Goal: Task Accomplishment & Management: Use online tool/utility

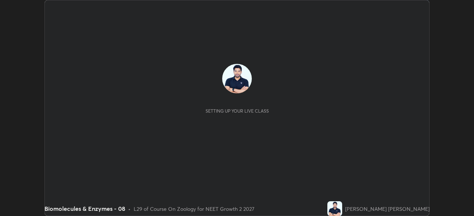
scroll to position [216, 473]
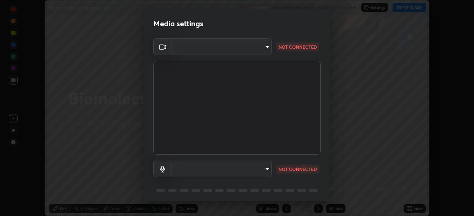
type input "1c1fc7f170fe0fb63c593947f71fbe7b7276dd803ac4132beb317857cbf647bf"
type input "775acd5bf9dea67dddcd35884cf77d022ec2c3d2475586dad7815c24ecc843c5"
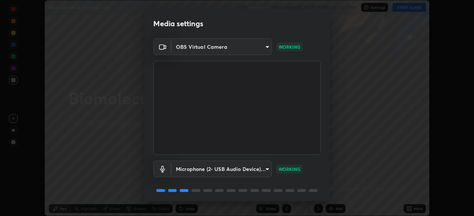
scroll to position [26, 0]
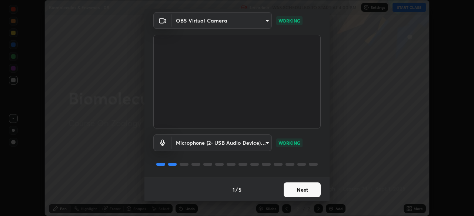
click at [298, 185] on button "Next" at bounding box center [301, 190] width 37 height 15
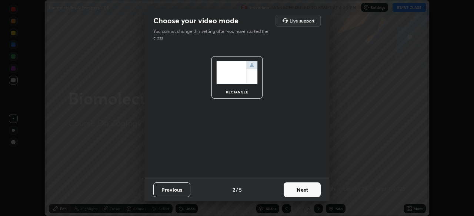
scroll to position [0, 0]
click at [297, 191] on button "Next" at bounding box center [301, 190] width 37 height 15
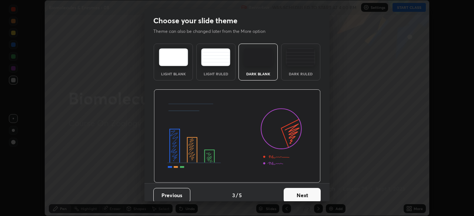
click at [300, 190] on button "Next" at bounding box center [301, 195] width 37 height 15
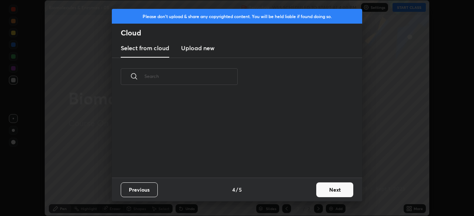
click at [305, 192] on div "Previous 4 / 5 Next" at bounding box center [237, 190] width 250 height 24
click at [310, 193] on div "Previous 4 / 5 Next" at bounding box center [237, 190] width 250 height 24
click at [318, 189] on button "Next" at bounding box center [334, 190] width 37 height 15
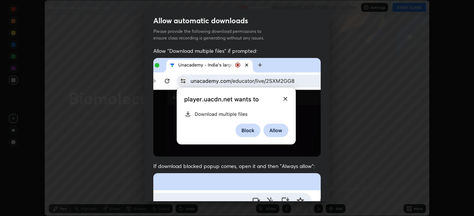
scroll to position [17, 0]
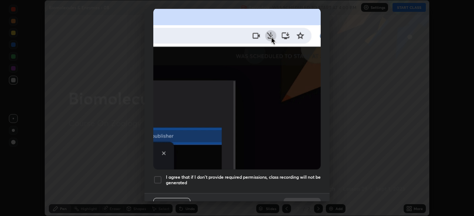
scroll to position [177, 0]
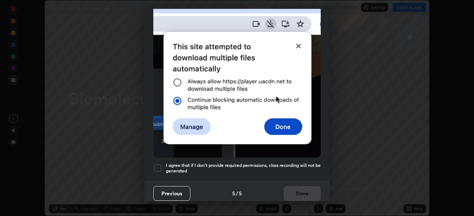
click at [286, 167] on h5 "I agree that if I don't provide required permissions, class recording will not …" at bounding box center [243, 168] width 155 height 11
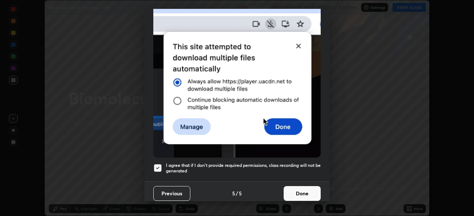
click at [296, 192] on button "Done" at bounding box center [301, 194] width 37 height 15
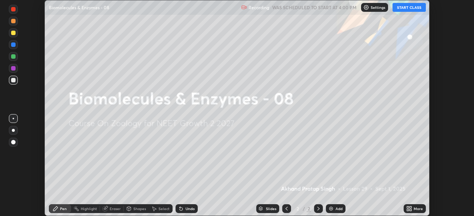
click at [400, 9] on button "START CLASS" at bounding box center [408, 7] width 33 height 9
click at [410, 209] on icon at bounding box center [410, 210] width 2 height 2
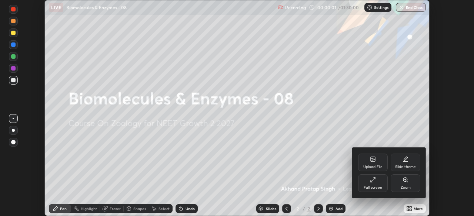
click at [371, 165] on div "Upload File" at bounding box center [372, 167] width 19 height 4
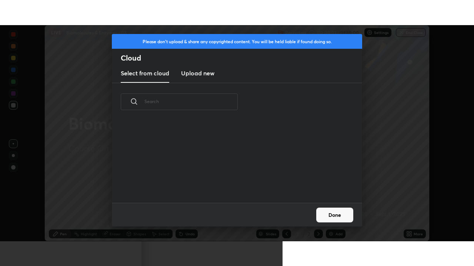
scroll to position [82, 238]
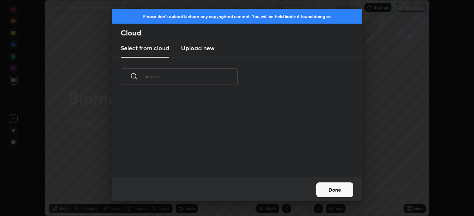
click at [201, 47] on h3 "Upload new" at bounding box center [197, 48] width 33 height 9
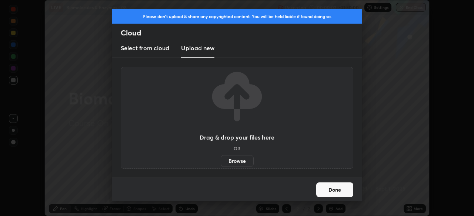
click at [233, 160] on label "Browse" at bounding box center [237, 161] width 33 height 12
click at [221, 160] on input "Browse" at bounding box center [221, 161] width 0 height 12
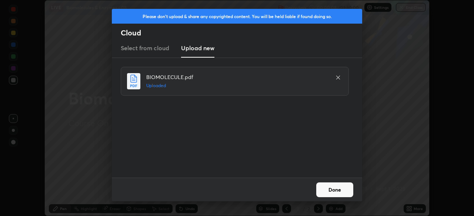
click at [330, 186] on button "Done" at bounding box center [334, 190] width 37 height 15
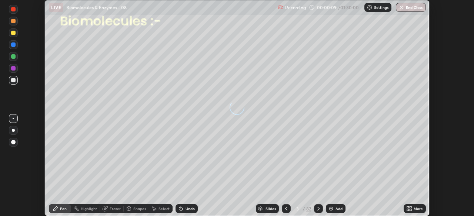
click at [409, 208] on icon at bounding box center [410, 208] width 2 height 2
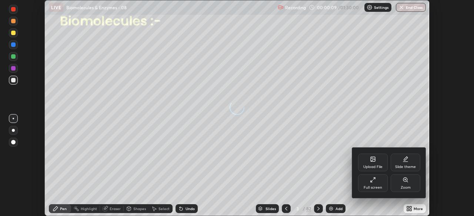
click at [377, 187] on div "Full screen" at bounding box center [372, 188] width 19 height 4
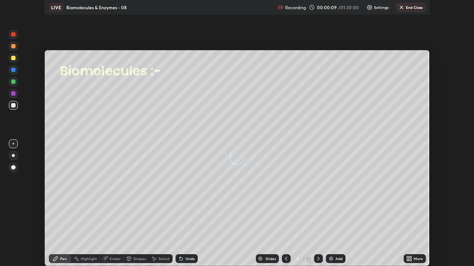
scroll to position [266, 474]
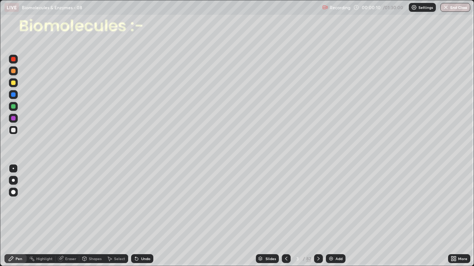
click at [267, 216] on div "Slides" at bounding box center [270, 259] width 10 height 4
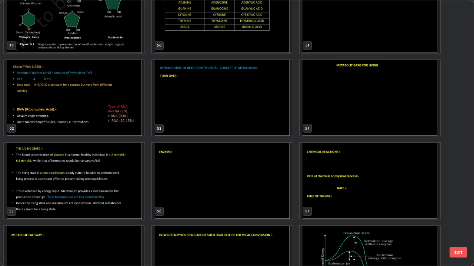
scroll to position [1359, 0]
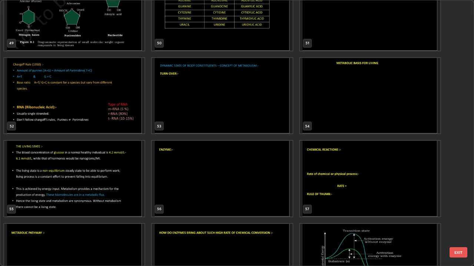
click at [256, 199] on img "grid" at bounding box center [222, 179] width 140 height 76
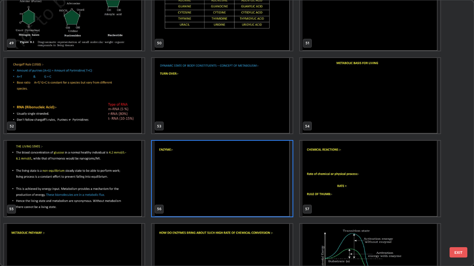
click at [256, 199] on img "grid" at bounding box center [222, 179] width 140 height 76
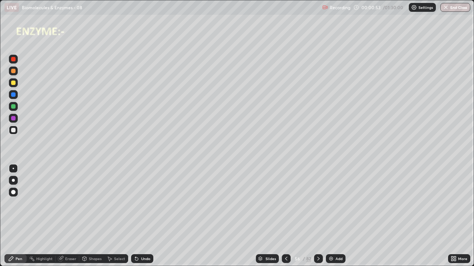
click at [318, 216] on icon at bounding box center [318, 259] width 6 height 6
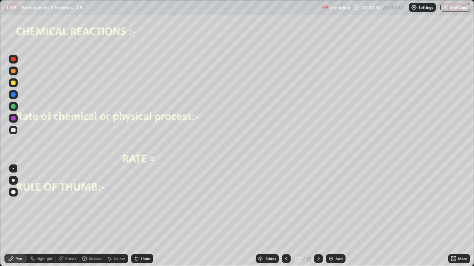
click at [16, 107] on div at bounding box center [13, 106] width 9 height 9
click at [13, 130] on div at bounding box center [13, 130] width 4 height 4
click at [21, 216] on div "Pen" at bounding box center [15, 259] width 22 height 9
click at [13, 169] on div at bounding box center [13, 168] width 1 height 1
click at [14, 84] on div at bounding box center [13, 83] width 4 height 4
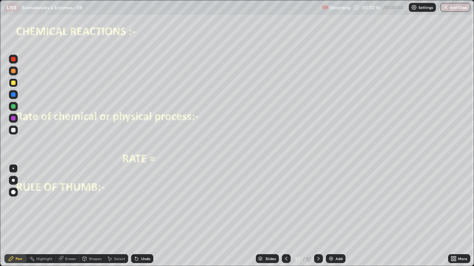
click at [15, 131] on div at bounding box center [13, 130] width 4 height 4
click at [15, 95] on div at bounding box center [13, 95] width 4 height 4
click at [14, 118] on div at bounding box center [13, 118] width 4 height 4
click at [17, 130] on div at bounding box center [13, 130] width 9 height 9
click at [15, 95] on div at bounding box center [13, 95] width 4 height 4
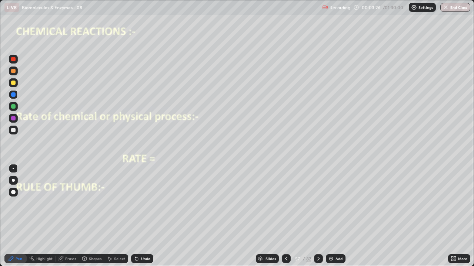
click at [145, 216] on div "Undo" at bounding box center [142, 259] width 22 height 9
click at [142, 216] on div "Undo" at bounding box center [142, 259] width 22 height 9
click at [14, 83] on div at bounding box center [13, 83] width 4 height 4
click at [15, 95] on div at bounding box center [13, 95] width 4 height 4
click at [141, 216] on div "Undo" at bounding box center [145, 259] width 9 height 4
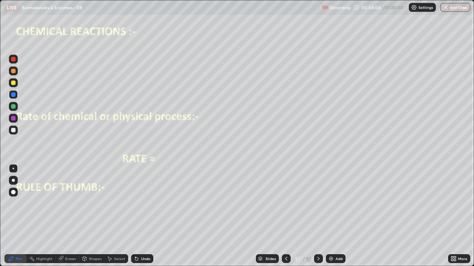
click at [139, 216] on div "Undo" at bounding box center [142, 259] width 22 height 9
click at [14, 130] on div at bounding box center [13, 130] width 4 height 4
click at [137, 216] on div "Undo" at bounding box center [142, 259] width 22 height 9
click at [136, 216] on div "Undo" at bounding box center [142, 259] width 22 height 9
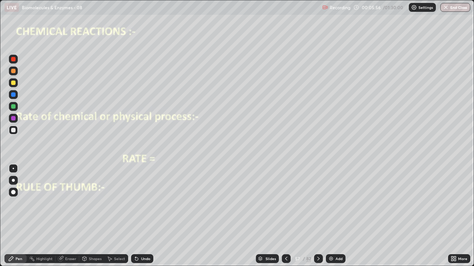
click at [15, 120] on div at bounding box center [13, 118] width 4 height 4
click at [13, 132] on div at bounding box center [13, 130] width 4 height 4
click at [144, 216] on div "Undo" at bounding box center [145, 259] width 9 height 4
click at [15, 111] on div at bounding box center [13, 106] width 9 height 9
click at [329, 216] on img at bounding box center [331, 259] width 6 height 6
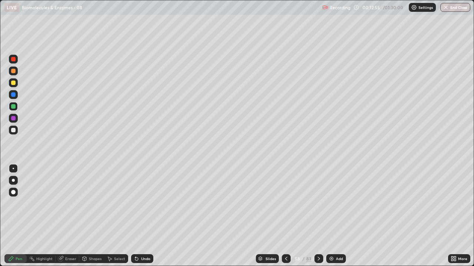
click at [16, 131] on div at bounding box center [13, 130] width 9 height 9
click at [7, 216] on div "Erase all" at bounding box center [13, 133] width 18 height 237
click at [318, 216] on icon at bounding box center [319, 259] width 6 height 6
click at [15, 130] on div at bounding box center [13, 130] width 4 height 4
click at [13, 107] on div at bounding box center [13, 106] width 4 height 4
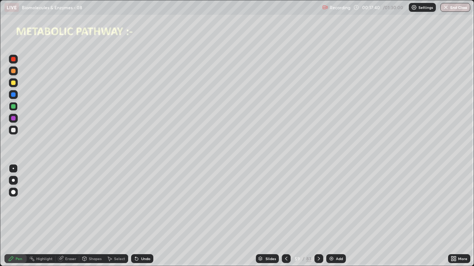
click at [14, 97] on div at bounding box center [13, 95] width 4 height 4
click at [14, 84] on div at bounding box center [13, 83] width 4 height 4
click at [14, 108] on div at bounding box center [13, 106] width 4 height 4
click at [14, 130] on div at bounding box center [13, 130] width 4 height 4
click at [13, 95] on div at bounding box center [13, 95] width 4 height 4
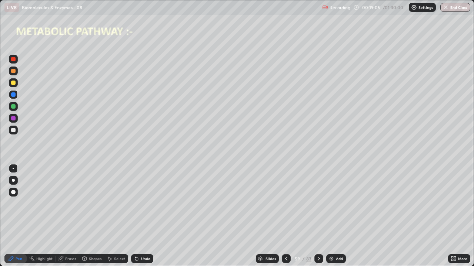
click at [11, 111] on div at bounding box center [13, 106] width 9 height 9
click at [17, 85] on div at bounding box center [13, 83] width 9 height 12
click at [15, 107] on div at bounding box center [13, 106] width 4 height 4
click at [14, 73] on div at bounding box center [13, 71] width 9 height 9
click at [318, 216] on icon at bounding box center [319, 259] width 6 height 6
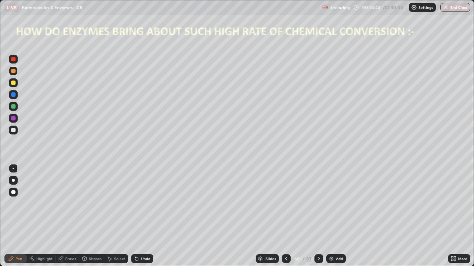
click at [318, 216] on icon at bounding box center [319, 259] width 6 height 6
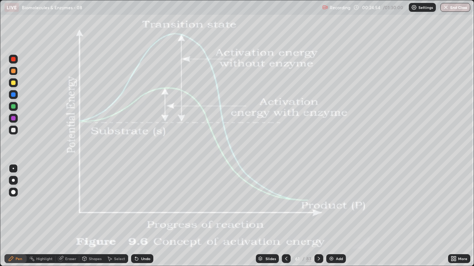
click at [14, 108] on div at bounding box center [13, 106] width 4 height 4
click at [14, 118] on div at bounding box center [13, 118] width 4 height 4
click at [285, 216] on icon at bounding box center [286, 259] width 6 height 6
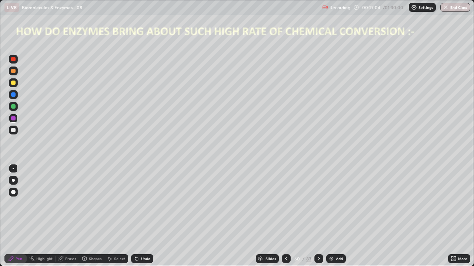
click at [15, 107] on div at bounding box center [13, 106] width 4 height 4
click at [14, 181] on div at bounding box center [13, 180] width 3 height 3
click at [14, 118] on div at bounding box center [13, 118] width 4 height 4
click at [17, 108] on div at bounding box center [13, 106] width 9 height 9
click at [16, 170] on div at bounding box center [13, 168] width 9 height 9
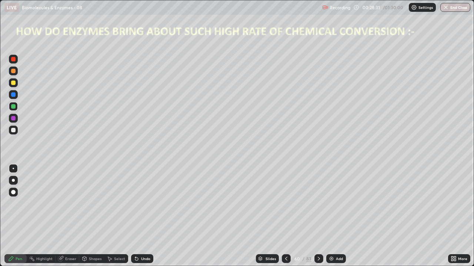
click at [15, 131] on div at bounding box center [13, 130] width 4 height 4
click at [13, 119] on div at bounding box center [13, 118] width 4 height 4
click at [16, 95] on div at bounding box center [13, 94] width 9 height 9
click at [318, 216] on icon at bounding box center [319, 259] width 6 height 6
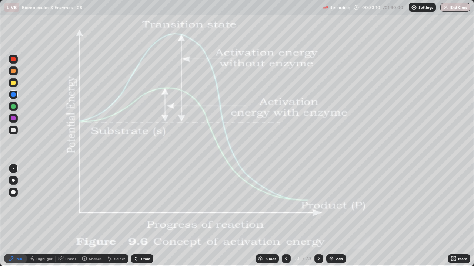
click at [16, 108] on div at bounding box center [13, 106] width 9 height 9
click at [93, 216] on div "Shapes" at bounding box center [95, 259] width 13 height 4
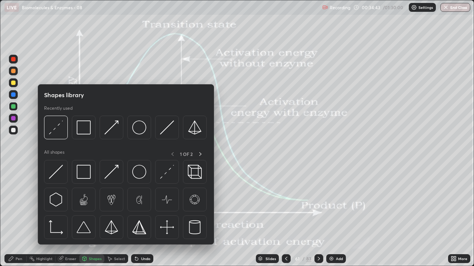
click at [64, 216] on div "Eraser" at bounding box center [68, 259] width 24 height 9
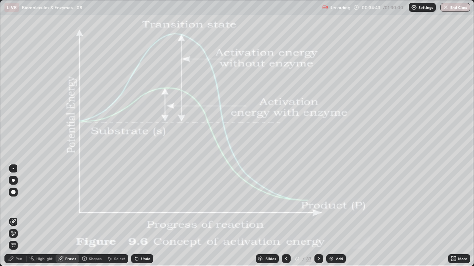
click at [67, 216] on div "Eraser" at bounding box center [70, 259] width 11 height 4
click at [14, 216] on icon at bounding box center [13, 234] width 6 height 6
click at [19, 216] on div "Pen" at bounding box center [19, 259] width 7 height 4
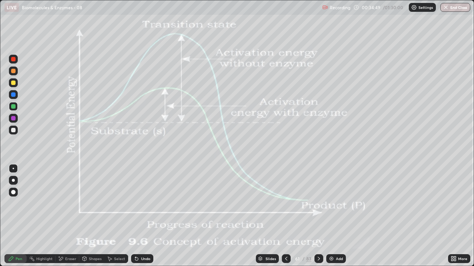
click at [14, 118] on div at bounding box center [13, 118] width 4 height 4
click at [13, 169] on div at bounding box center [13, 168] width 1 height 1
click at [16, 105] on div at bounding box center [13, 106] width 9 height 9
click at [15, 131] on div at bounding box center [13, 130] width 4 height 4
click at [319, 216] on icon at bounding box center [319, 259] width 6 height 6
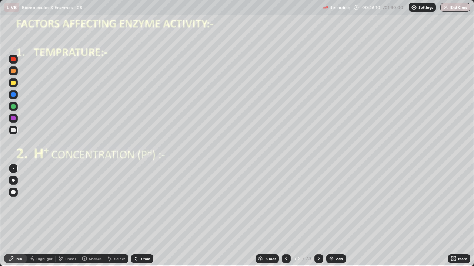
click at [285, 216] on icon at bounding box center [286, 259] width 6 height 6
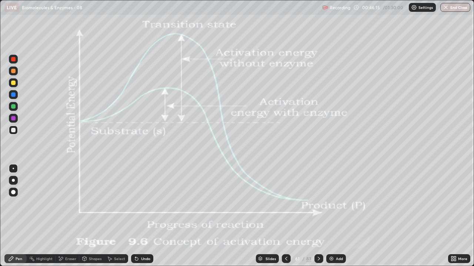
click at [330, 216] on img at bounding box center [331, 259] width 6 height 6
click at [288, 216] on div at bounding box center [286, 259] width 9 height 9
click at [285, 216] on icon at bounding box center [286, 259] width 6 height 6
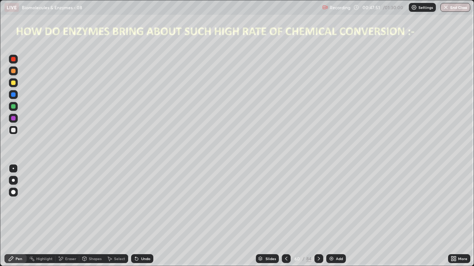
click at [318, 216] on icon at bounding box center [319, 259] width 2 height 4
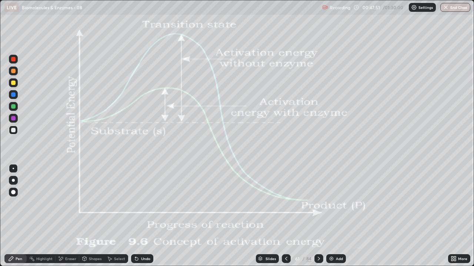
click at [317, 216] on icon at bounding box center [319, 259] width 6 height 6
click at [285, 216] on icon at bounding box center [286, 259] width 6 height 6
click at [318, 216] on div at bounding box center [318, 259] width 9 height 9
click at [318, 216] on icon at bounding box center [319, 259] width 6 height 6
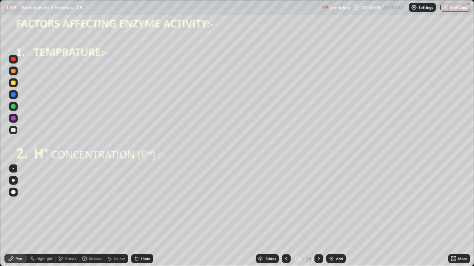
click at [16, 192] on div at bounding box center [13, 192] width 9 height 9
click at [91, 216] on div "Shapes" at bounding box center [95, 259] width 13 height 4
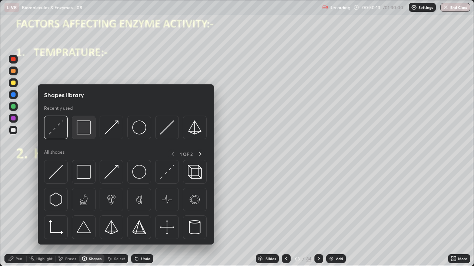
click at [84, 128] on img at bounding box center [84, 128] width 14 height 14
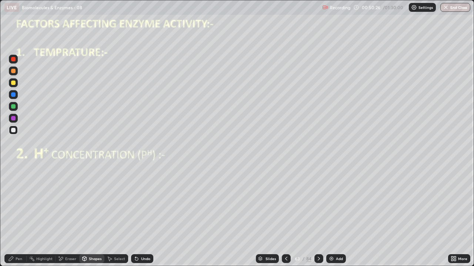
click at [73, 216] on div "Eraser" at bounding box center [70, 259] width 11 height 4
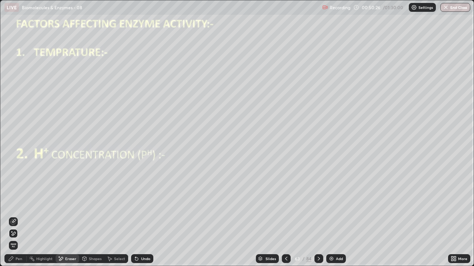
click at [16, 216] on icon at bounding box center [13, 222] width 6 height 6
click at [19, 216] on div "Pen" at bounding box center [19, 259] width 7 height 4
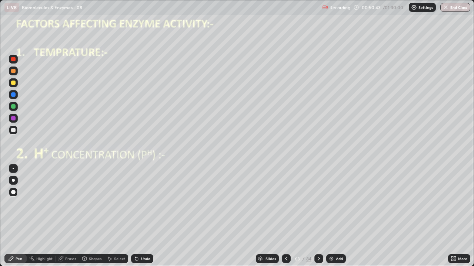
click at [17, 188] on div at bounding box center [13, 193] width 9 height 12
click at [17, 109] on div at bounding box center [13, 106] width 9 height 9
click at [71, 216] on div "Eraser" at bounding box center [70, 259] width 11 height 4
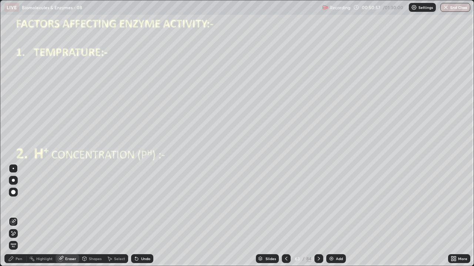
click at [91, 216] on div "Shapes" at bounding box center [95, 259] width 13 height 4
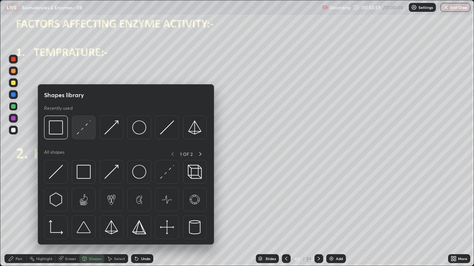
click at [87, 129] on img at bounding box center [84, 128] width 14 height 14
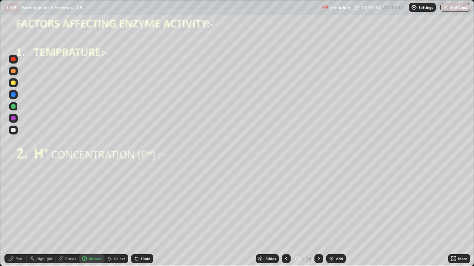
click at [15, 83] on div at bounding box center [13, 83] width 4 height 4
click at [20, 216] on div "Pen" at bounding box center [19, 259] width 7 height 4
click at [17, 167] on div at bounding box center [13, 168] width 9 height 9
click at [14, 94] on div at bounding box center [13, 95] width 4 height 4
click at [23, 216] on div "Pen" at bounding box center [15, 259] width 22 height 15
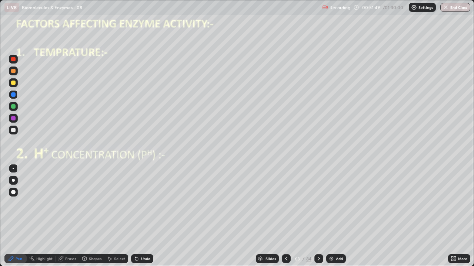
click at [17, 169] on div at bounding box center [13, 168] width 9 height 9
click at [14, 132] on div at bounding box center [13, 130] width 4 height 4
click at [142, 216] on div "Undo" at bounding box center [145, 259] width 9 height 4
click at [14, 130] on div at bounding box center [13, 130] width 4 height 4
click at [138, 216] on div "Undo" at bounding box center [142, 259] width 22 height 9
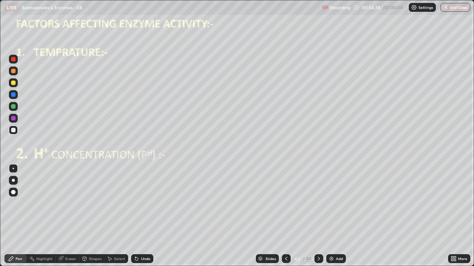
click at [14, 95] on div at bounding box center [13, 95] width 4 height 4
click at [143, 216] on div "Undo" at bounding box center [142, 259] width 22 height 9
click at [143, 216] on div "Undo" at bounding box center [145, 259] width 9 height 4
click at [142, 216] on div "Undo" at bounding box center [145, 259] width 9 height 4
click at [15, 84] on div at bounding box center [13, 82] width 9 height 9
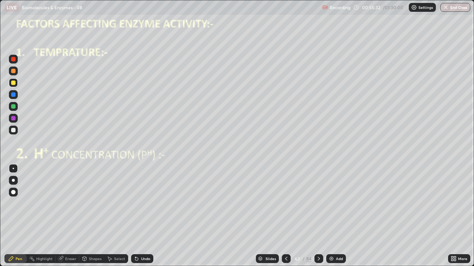
click at [14, 119] on div at bounding box center [13, 118] width 4 height 4
click at [13, 130] on div at bounding box center [13, 130] width 4 height 4
click at [12, 132] on div at bounding box center [13, 130] width 4 height 4
click at [135, 216] on icon at bounding box center [135, 257] width 1 height 1
click at [139, 216] on div "Undo" at bounding box center [142, 259] width 22 height 9
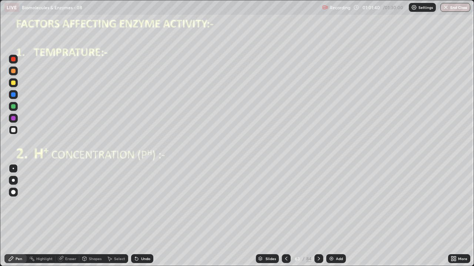
click at [135, 216] on icon at bounding box center [135, 257] width 1 height 1
click at [137, 216] on icon at bounding box center [137, 259] width 6 height 6
click at [138, 216] on icon at bounding box center [137, 259] width 6 height 6
click at [14, 108] on div at bounding box center [13, 106] width 4 height 4
click at [136, 216] on icon at bounding box center [136, 259] width 3 height 3
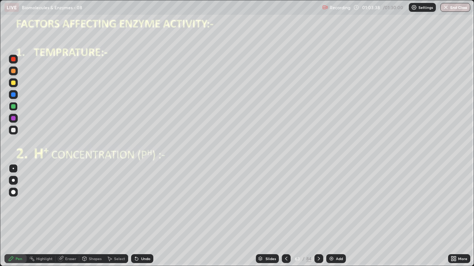
click at [138, 216] on div "Undo" at bounding box center [142, 259] width 22 height 9
click at [318, 216] on icon at bounding box center [319, 259] width 6 height 6
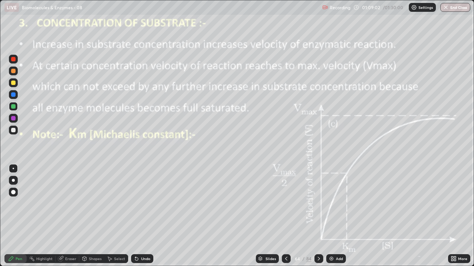
click at [14, 59] on div at bounding box center [13, 59] width 4 height 4
click at [336, 216] on div "Add" at bounding box center [339, 259] width 7 height 4
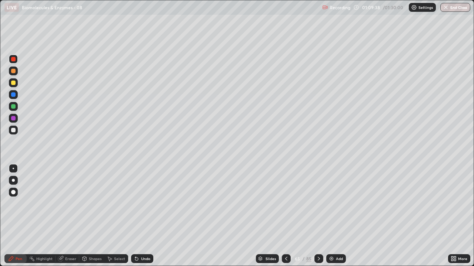
click at [17, 181] on div at bounding box center [13, 180] width 9 height 9
click at [13, 107] on div at bounding box center [13, 106] width 4 height 4
click at [13, 130] on div at bounding box center [13, 130] width 4 height 4
click at [288, 216] on icon at bounding box center [286, 259] width 6 height 6
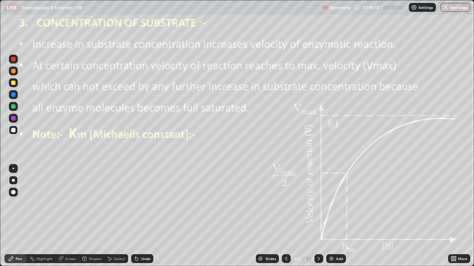
click at [15, 118] on div at bounding box center [13, 118] width 4 height 4
click at [68, 216] on div "Eraser" at bounding box center [68, 259] width 24 height 9
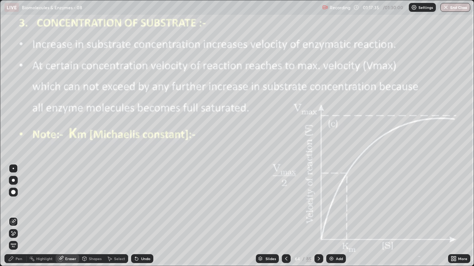
click at [14, 216] on icon at bounding box center [14, 234] width 4 height 4
click at [21, 216] on div "Pen" at bounding box center [15, 259] width 22 height 9
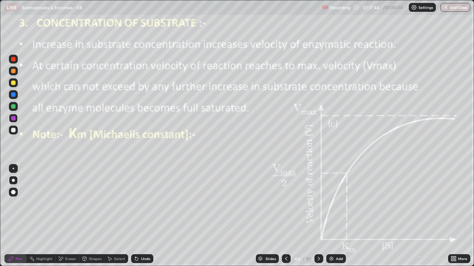
click at [13, 169] on div at bounding box center [13, 168] width 1 height 1
click at [14, 107] on div at bounding box center [13, 106] width 4 height 4
click at [13, 169] on div at bounding box center [13, 168] width 1 height 1
click at [14, 118] on div at bounding box center [13, 118] width 4 height 4
click at [13, 94] on div at bounding box center [13, 95] width 4 height 4
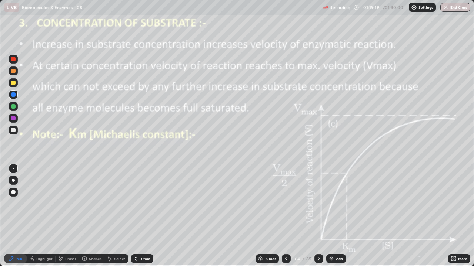
click at [15, 118] on div at bounding box center [13, 118] width 4 height 4
click at [453, 10] on button "End Class" at bounding box center [455, 7] width 29 height 9
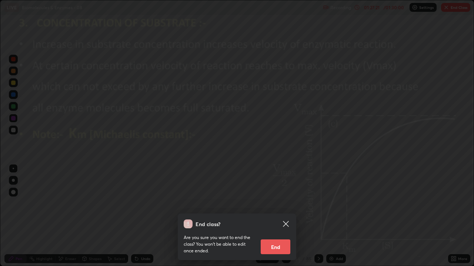
click at [286, 216] on button "End" at bounding box center [276, 247] width 30 height 15
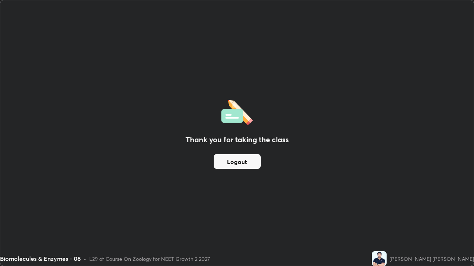
click at [245, 165] on button "Logout" at bounding box center [237, 161] width 47 height 15
